Goal: Task Accomplishment & Management: Complete application form

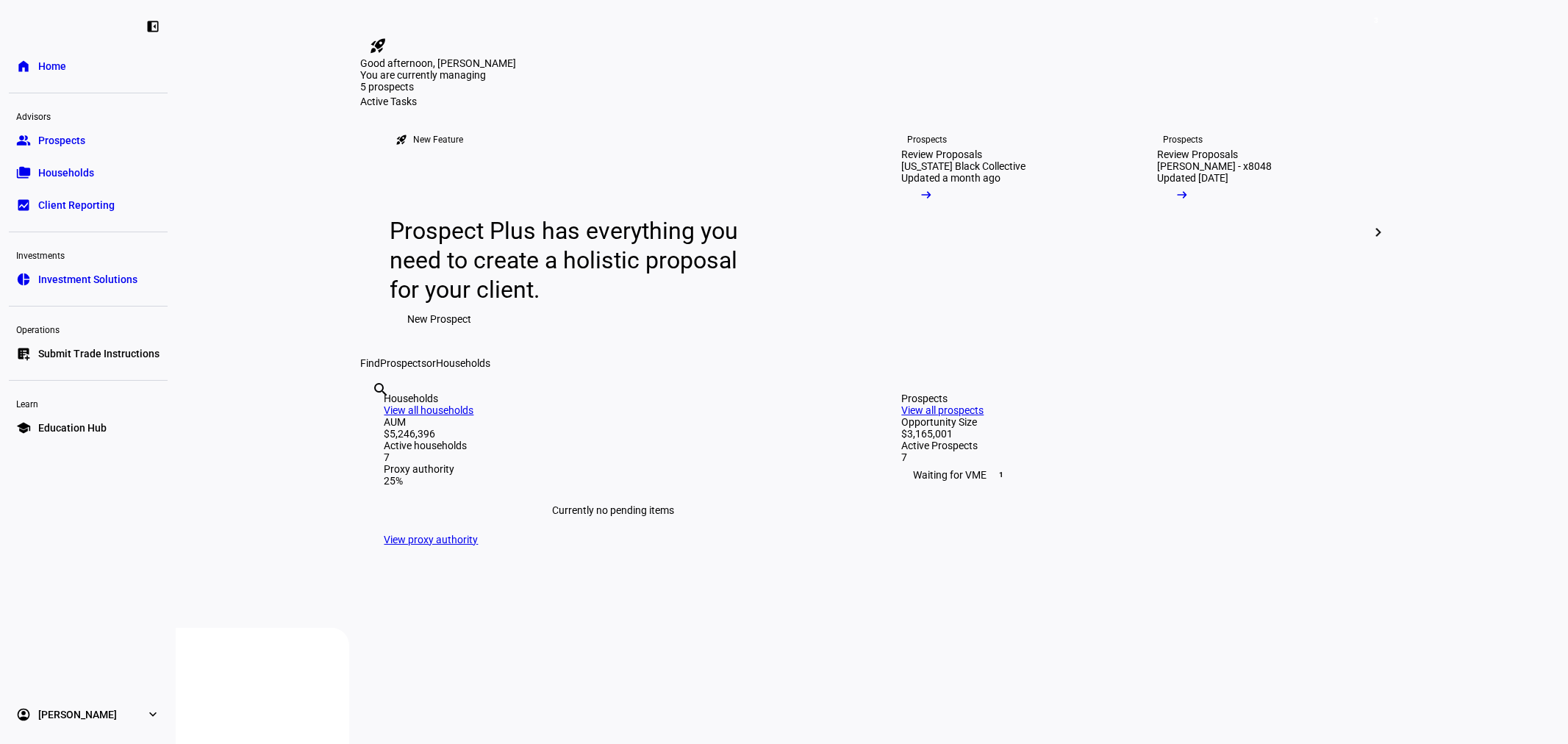
click at [88, 355] on span "Submit Trade Instructions" at bounding box center [99, 354] width 121 height 15
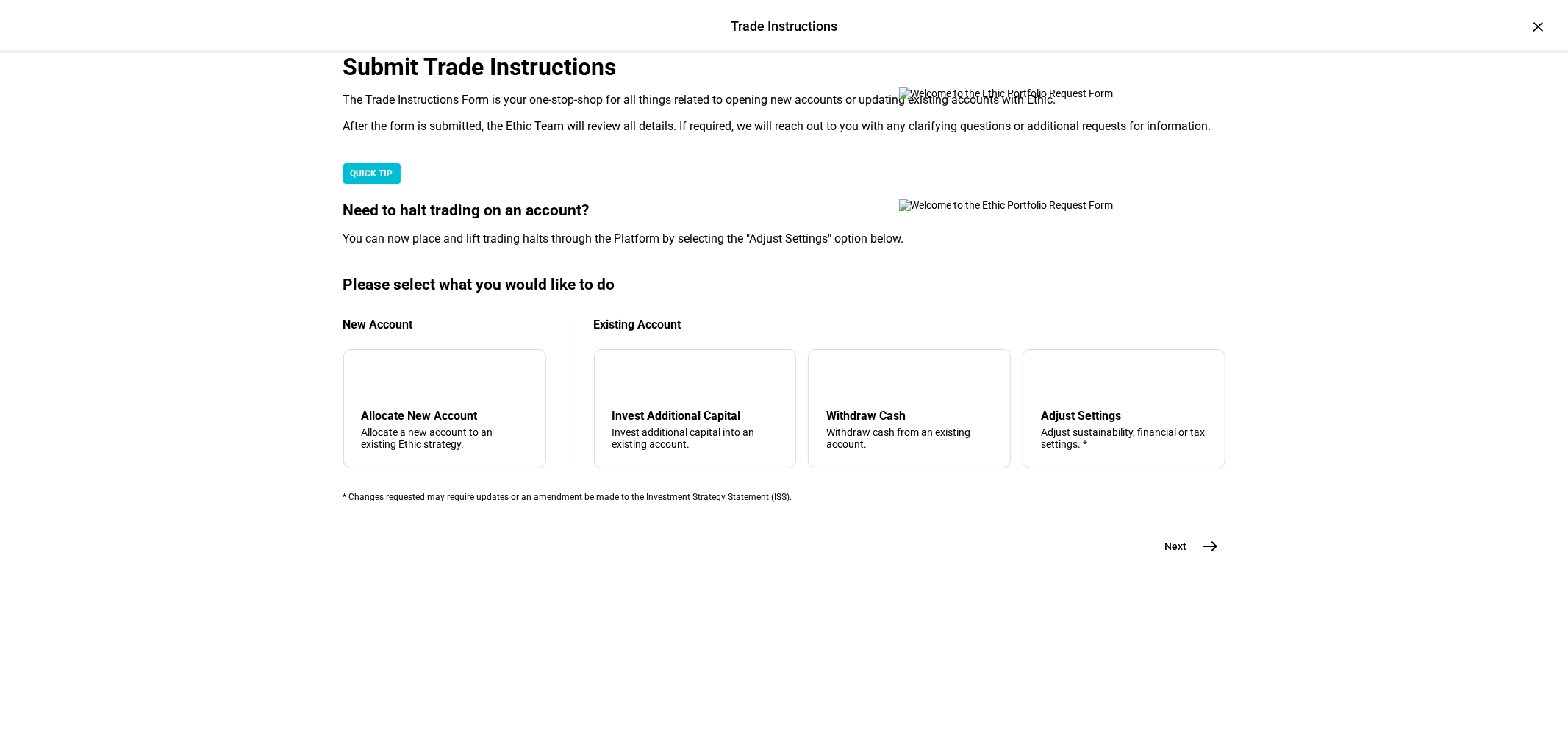
scroll to position [164, 0]
click at [830, 388] on mat-icon "arrow_upward" at bounding box center [838, 379] width 17 height 17
click at [861, 453] on div "arrow_upward Withdraw Cash Withdraw cash from an existing account." at bounding box center [909, 408] width 203 height 119
click at [1206, 555] on mat-icon "east" at bounding box center [1210, 546] width 17 height 17
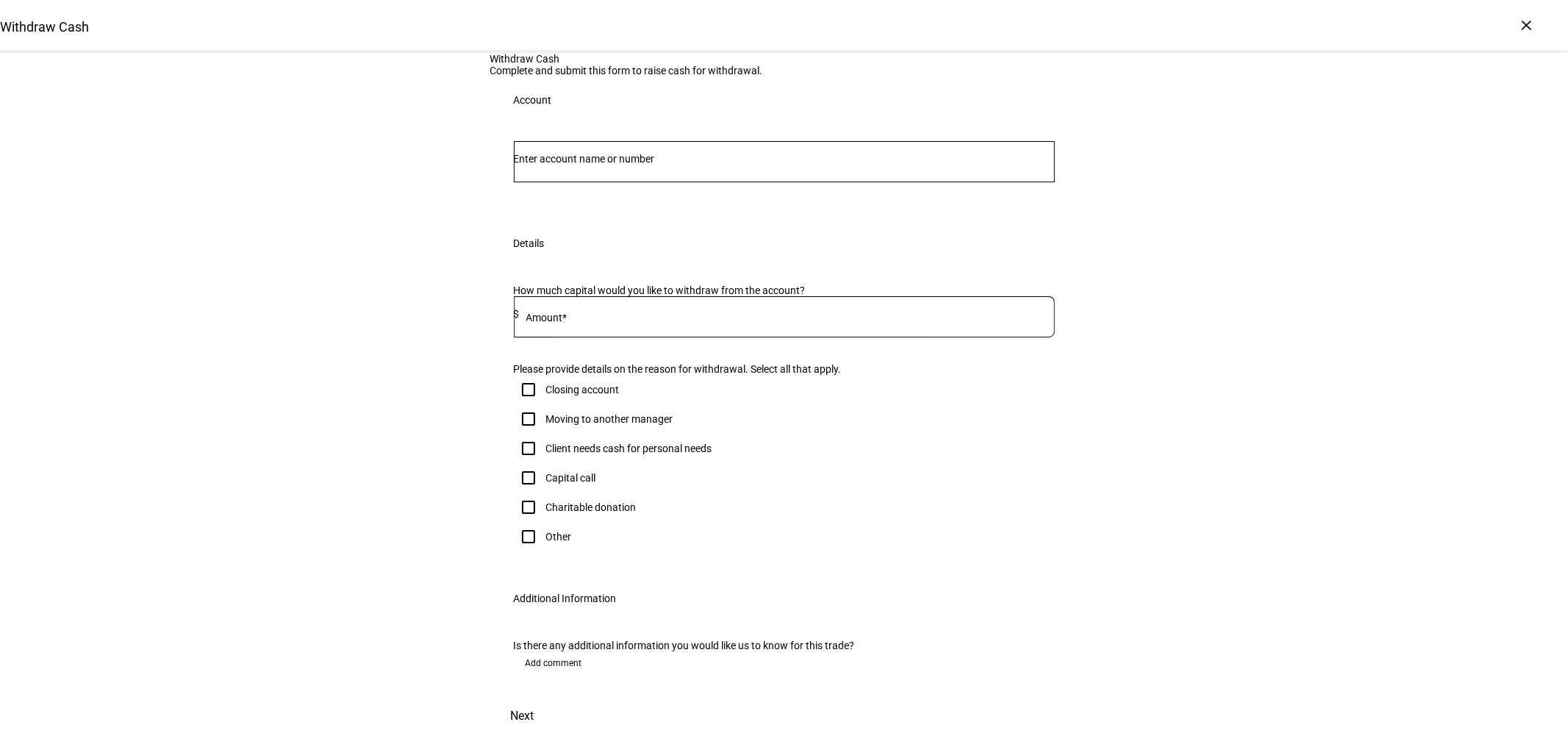
click at [785, 164] on input "Number" at bounding box center [785, 159] width 541 height 12
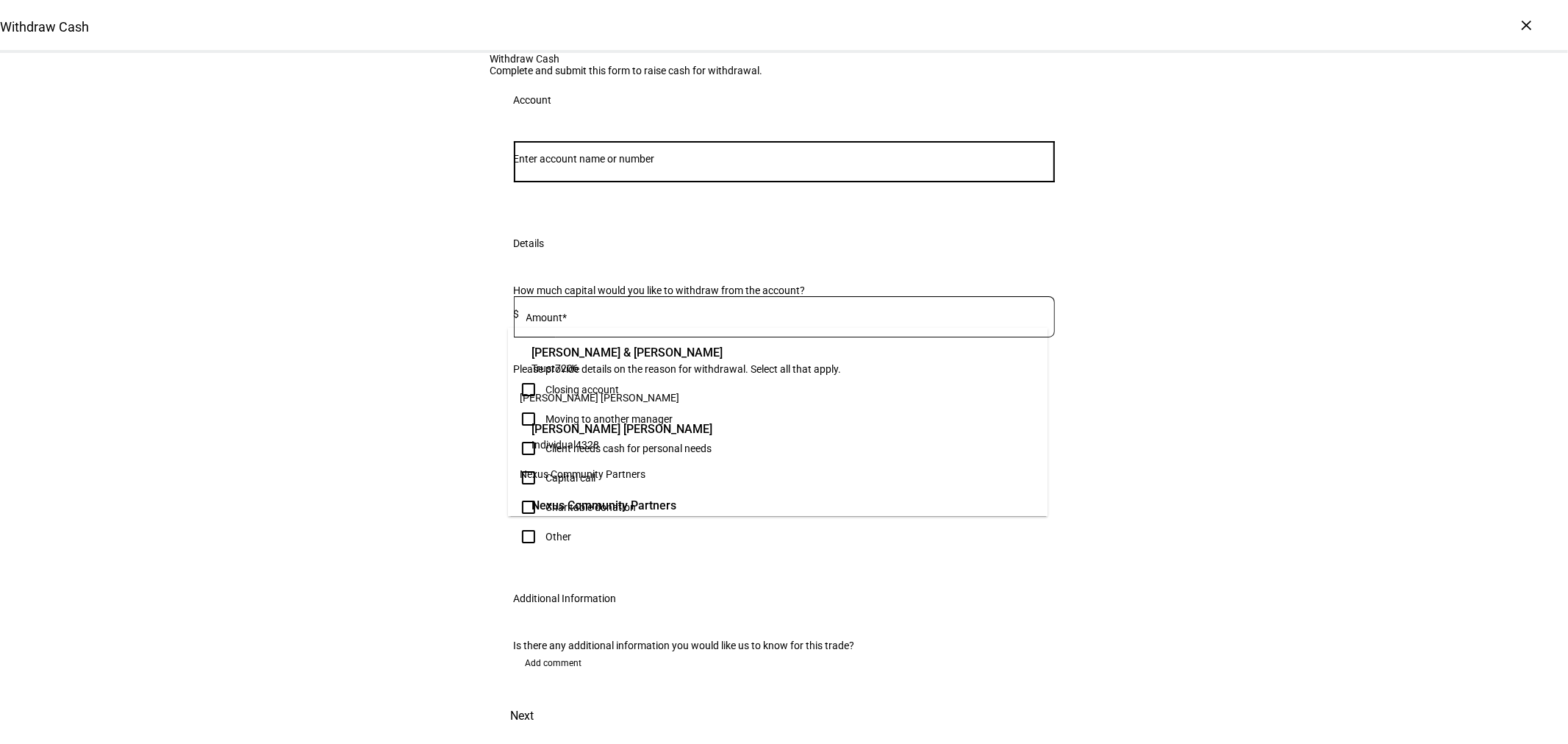
scroll to position [81, 0]
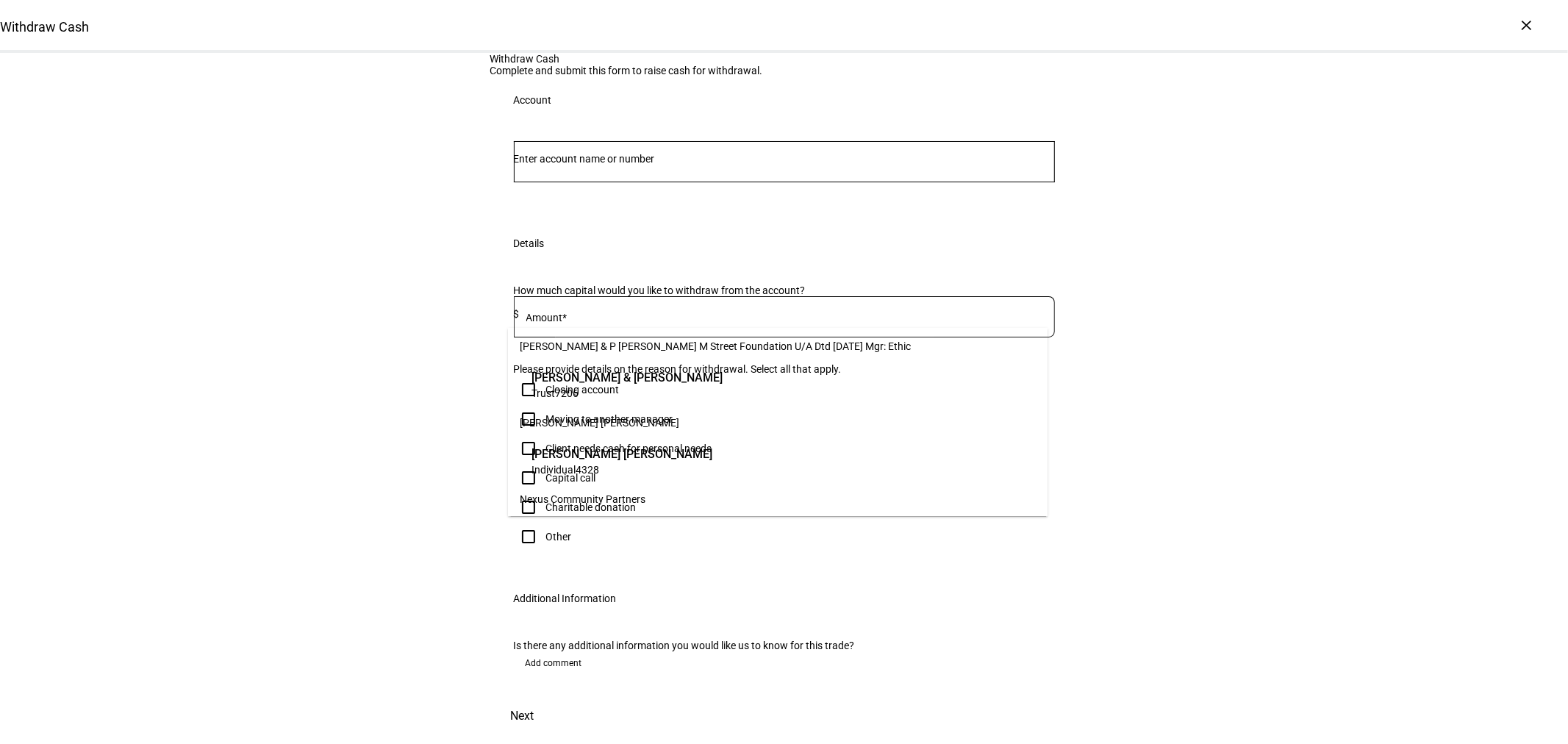
click at [715, 383] on span "[PERSON_NAME] & [PERSON_NAME]" at bounding box center [627, 377] width 191 height 17
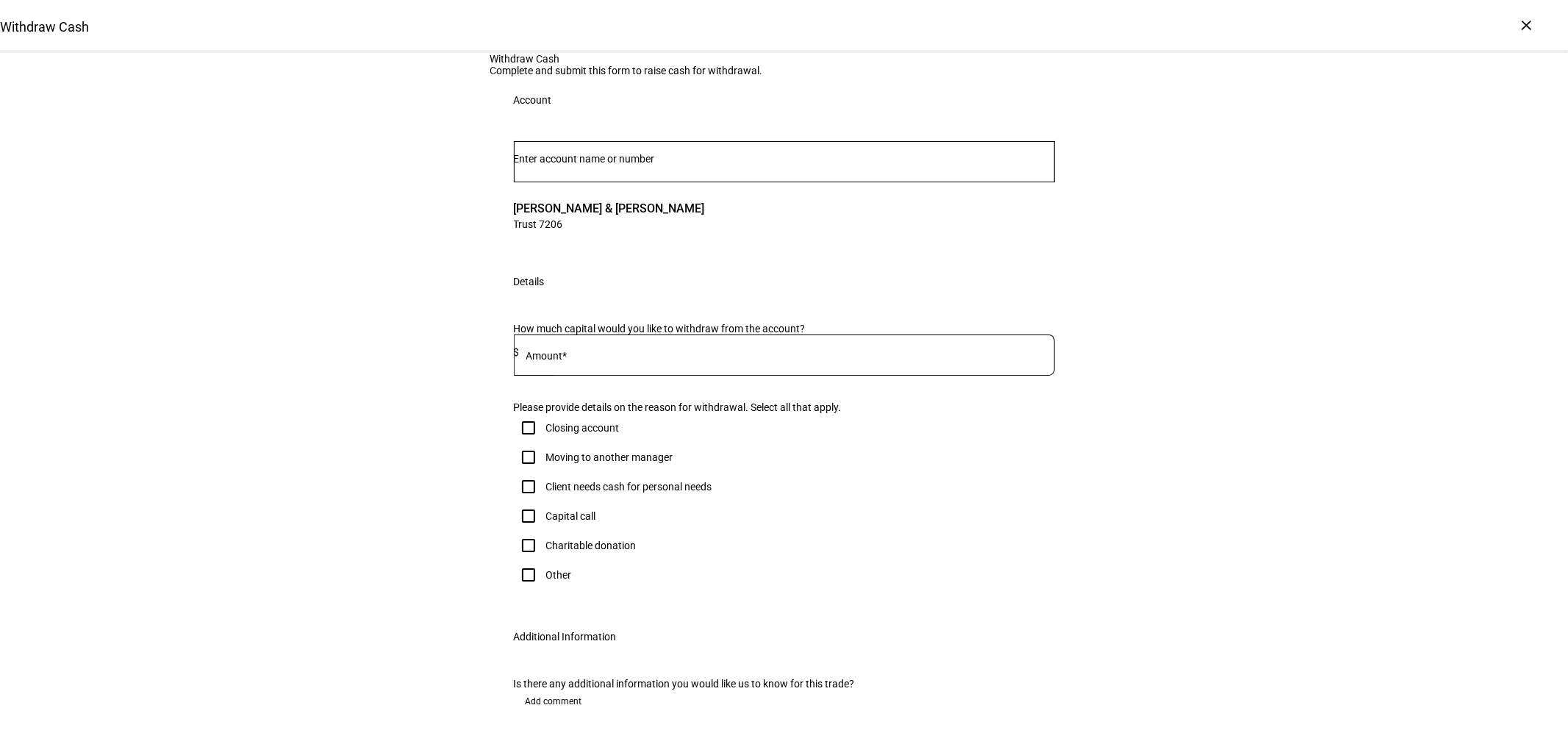
click at [642, 358] on input at bounding box center [787, 352] width 535 height 12
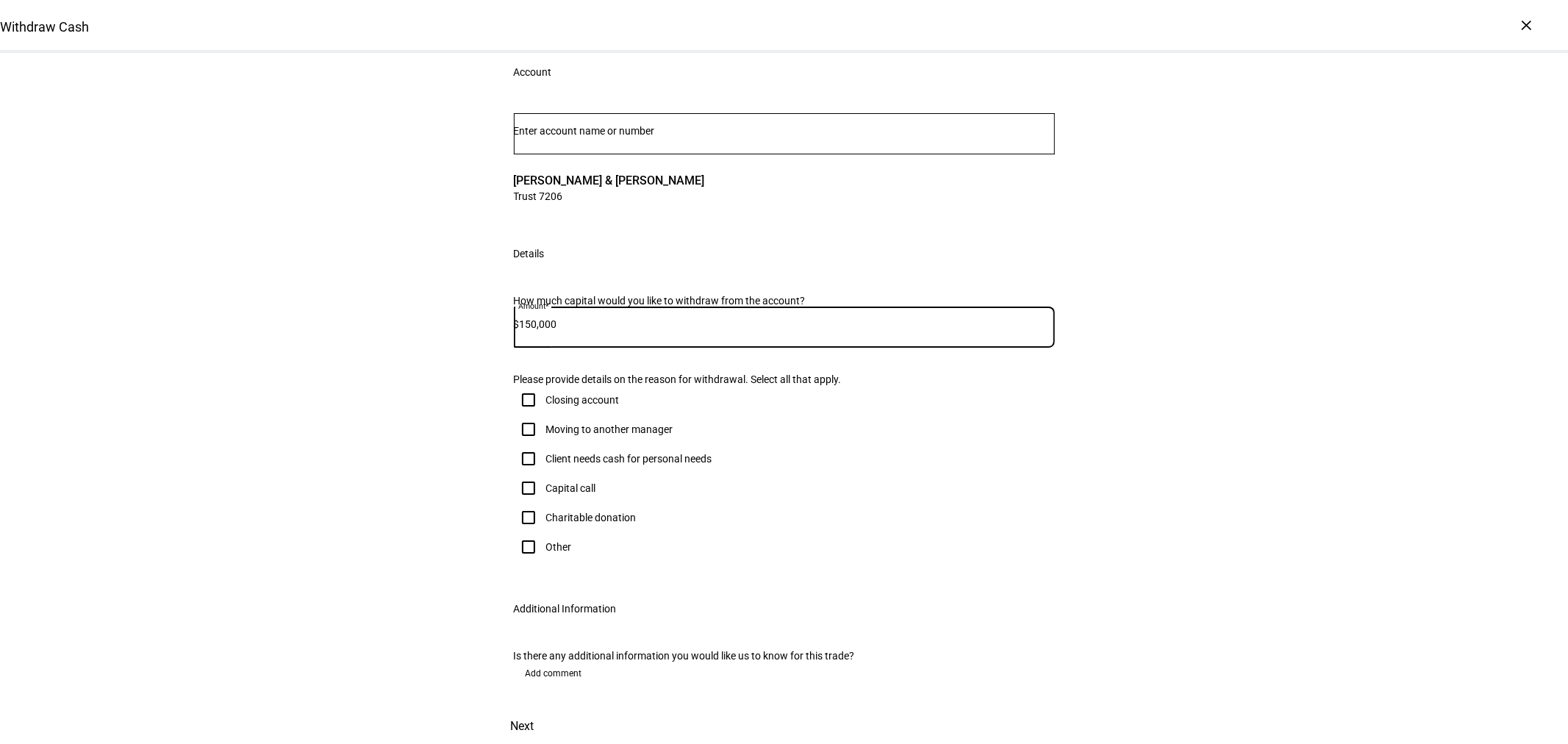
scroll to position [164, 0]
type input "150,000"
click at [524, 473] on input "Client needs cash for personal needs" at bounding box center [528, 458] width 29 height 29
checkbox input "true"
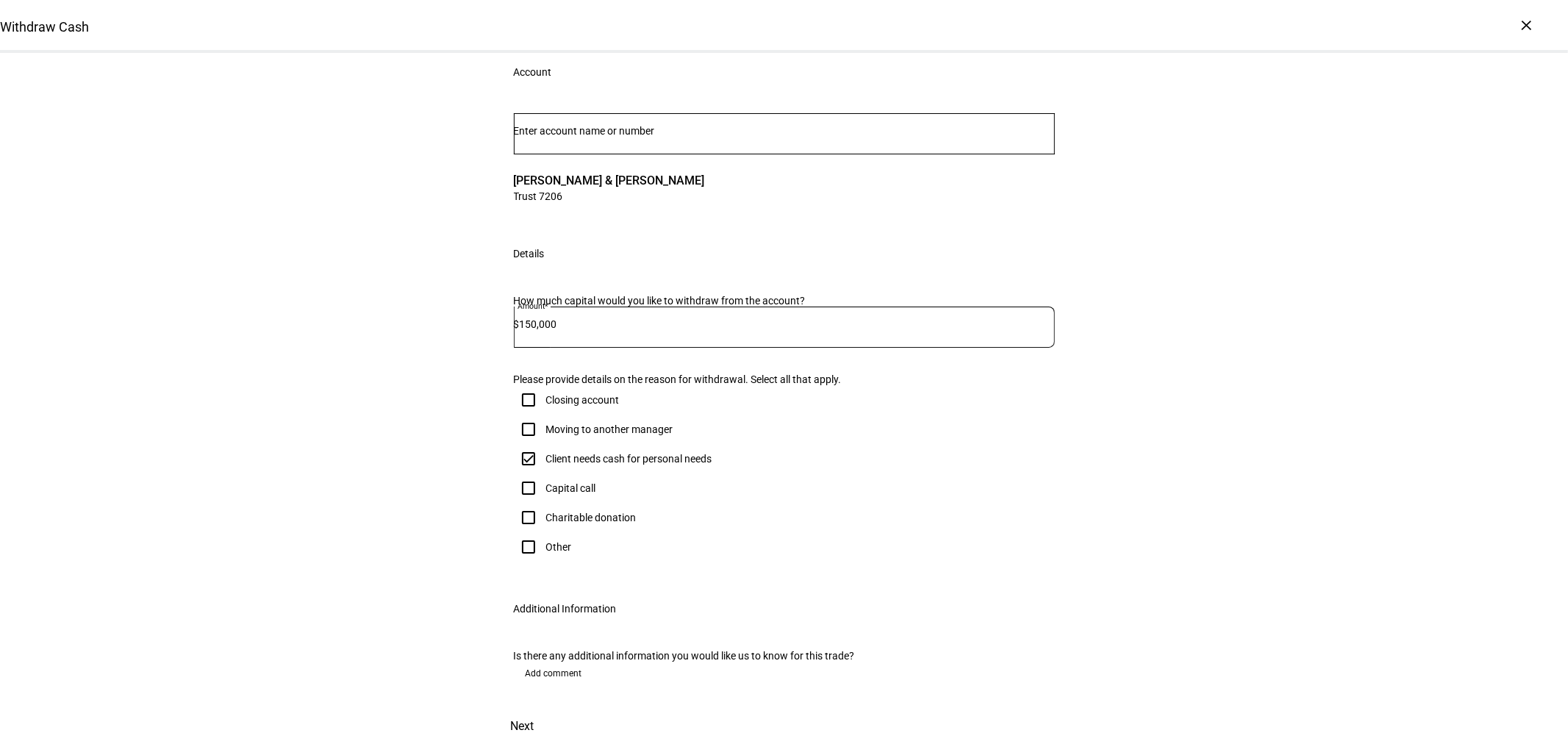
click at [557, 662] on span "Add comment" at bounding box center [554, 673] width 56 height 23
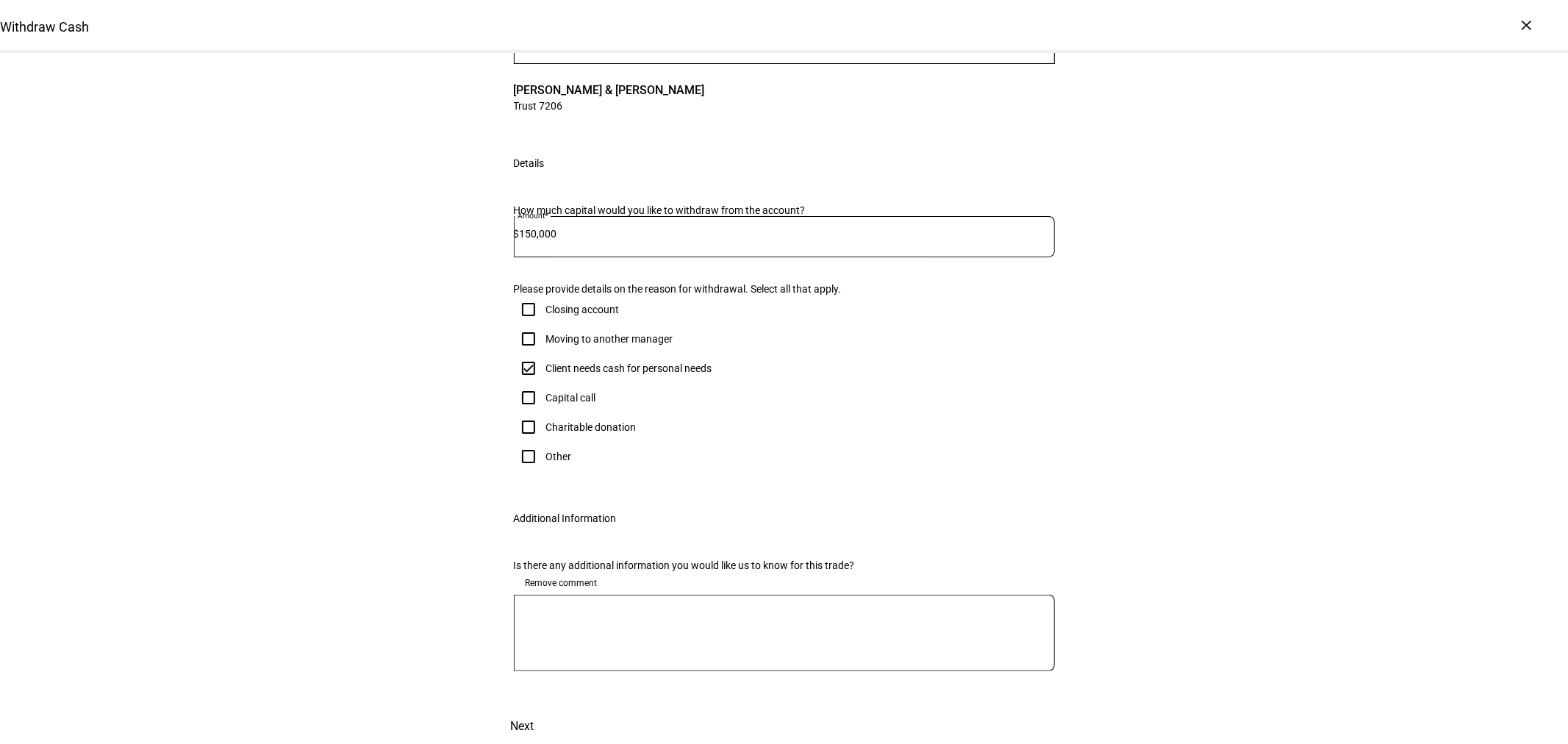
click at [595, 657] on textarea at bounding box center [785, 633] width 541 height 53
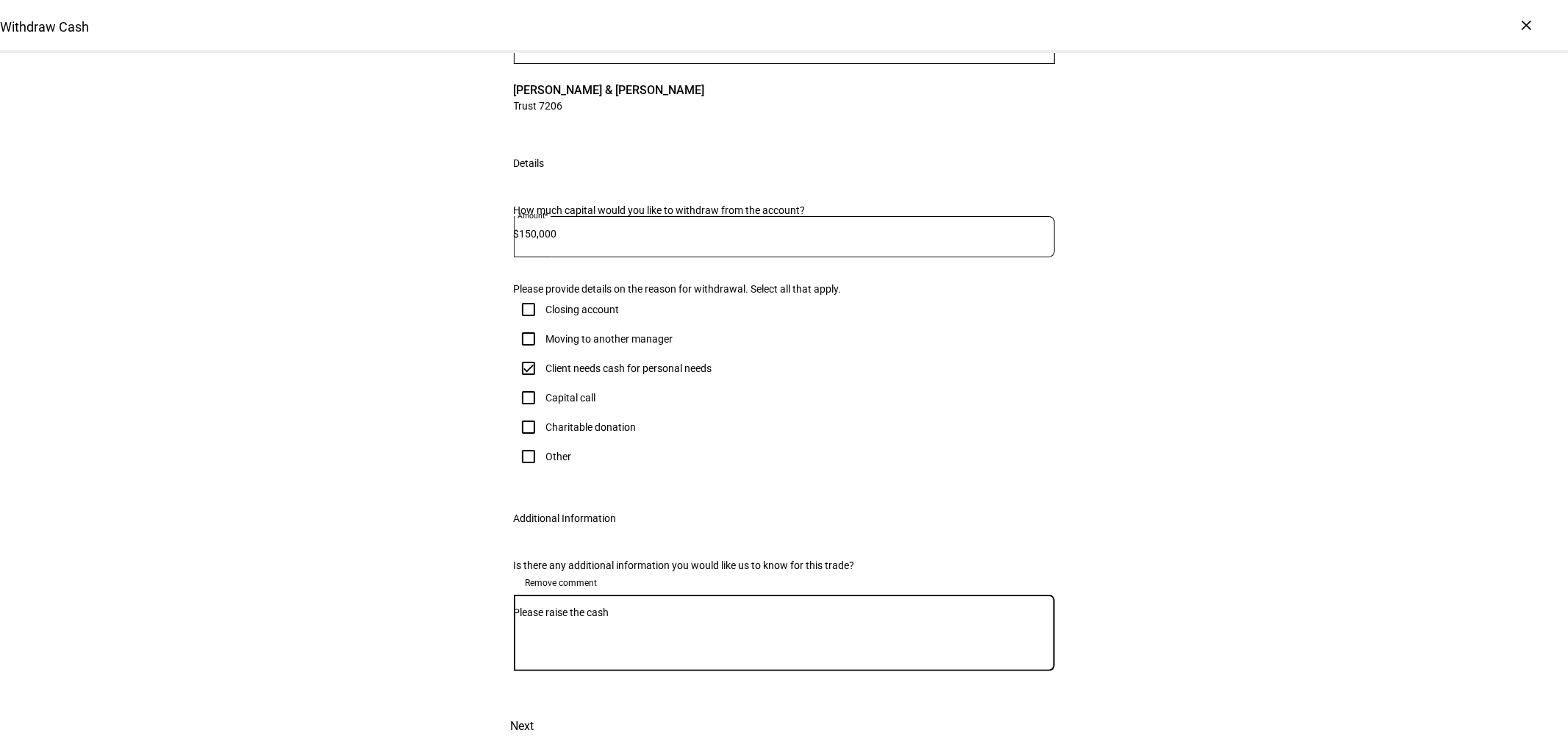
scroll to position [417, 0]
type textarea "Please raise the cash"
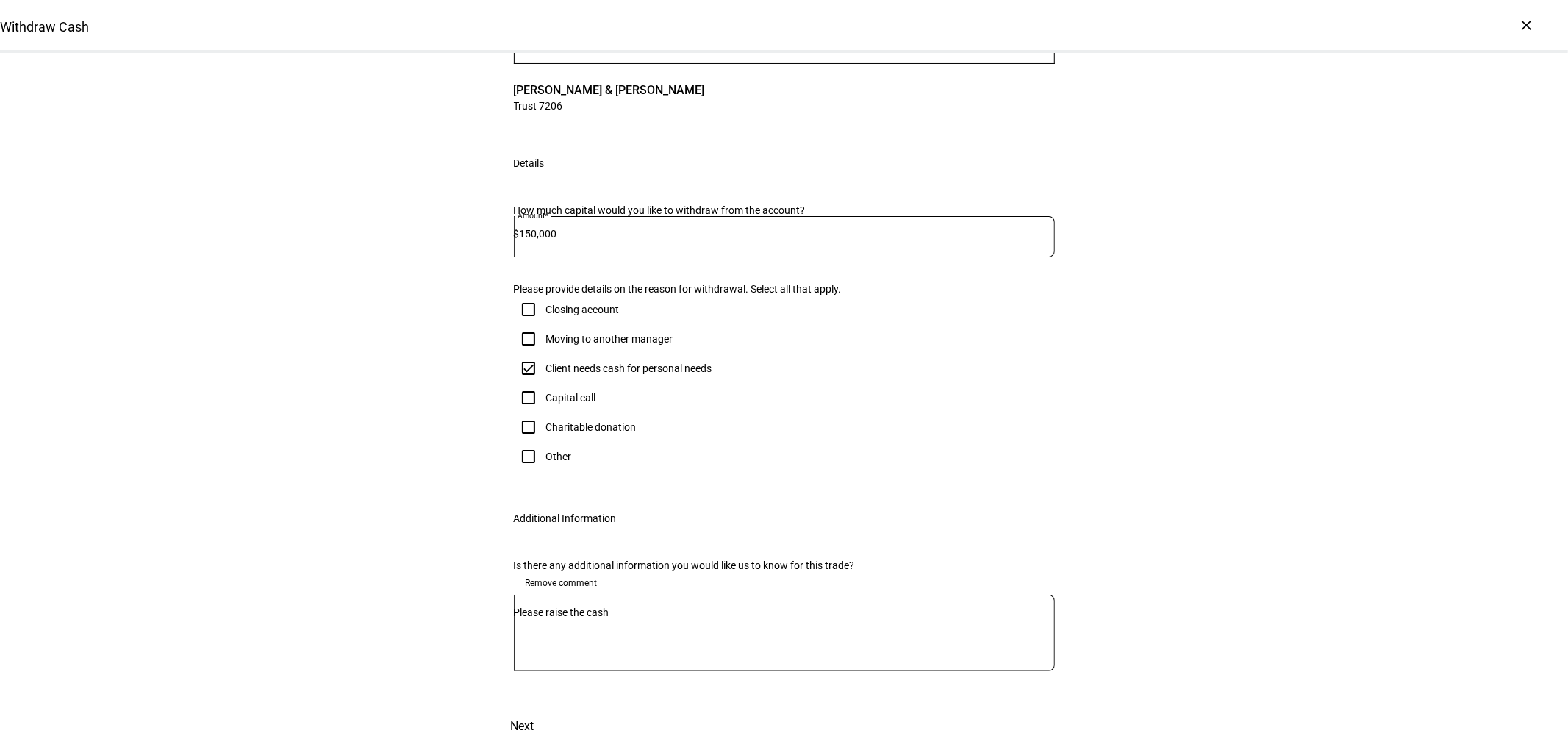
click at [535, 708] on span "Next" at bounding box center [522, 726] width 23 height 35
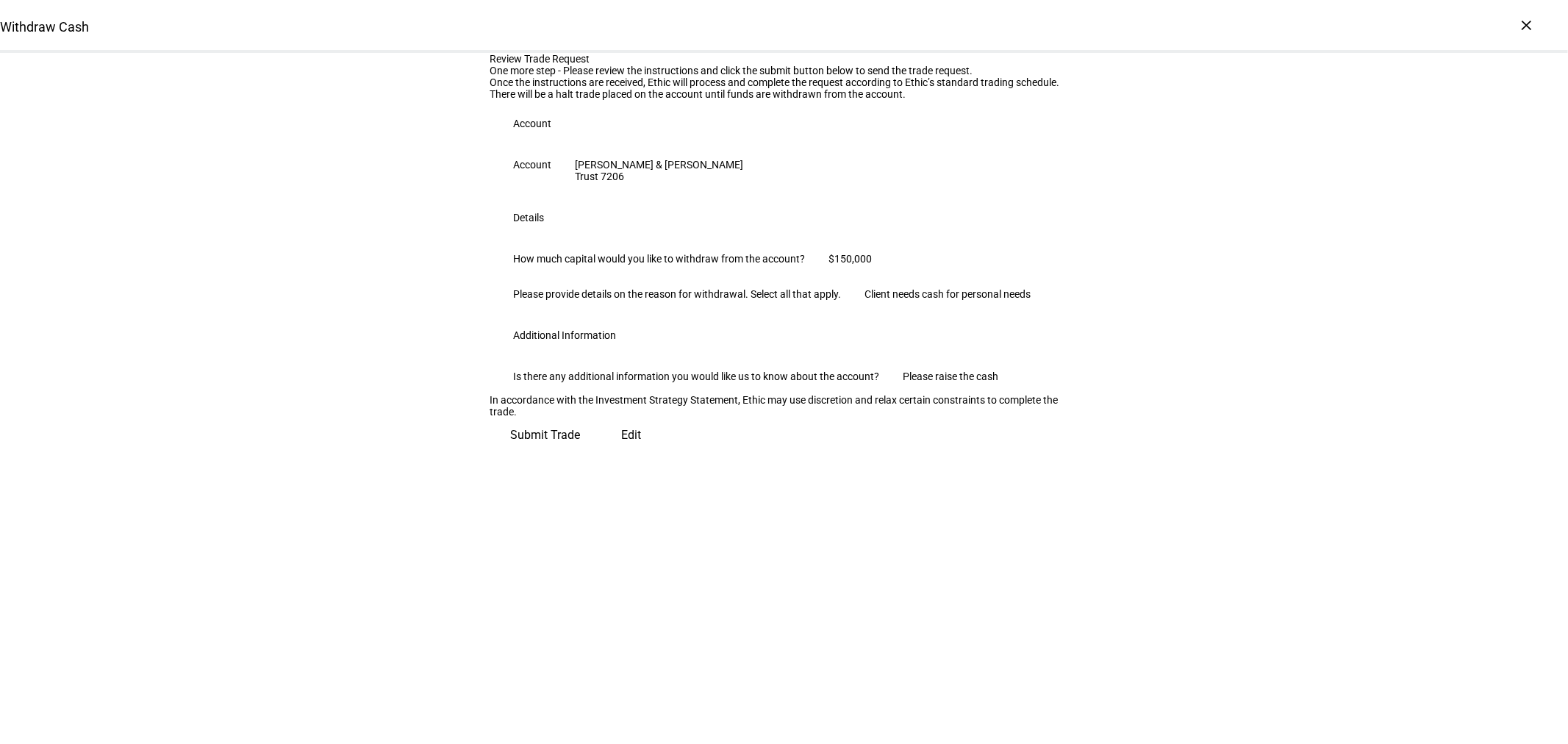
scroll to position [90, 0]
click at [581, 453] on span "Submit Trade" at bounding box center [546, 435] width 70 height 35
click at [1539, 24] on div "Withdraw Cash" at bounding box center [784, 27] width 1568 height 53
click at [1536, 24] on div "×" at bounding box center [1527, 25] width 23 height 23
